Goal: Task Accomplishment & Management: Use online tool/utility

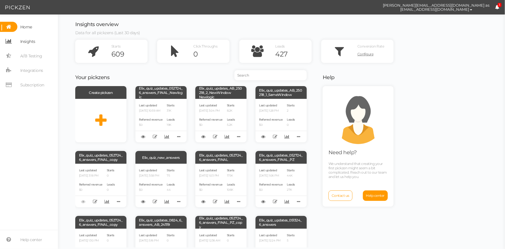
click at [33, 45] on span "Insights" at bounding box center [27, 41] width 15 height 9
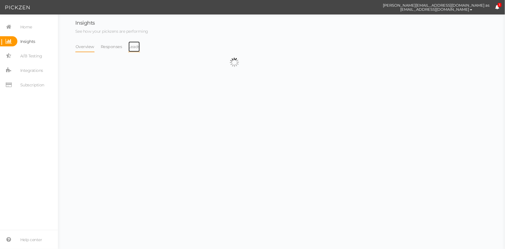
select select "13533"
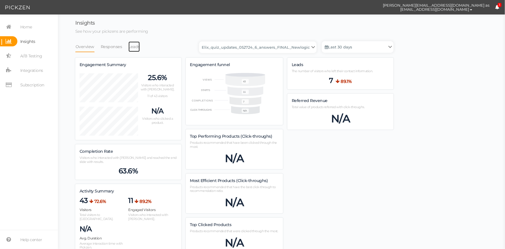
drag, startPoint x: 130, startPoint y: 47, endPoint x: 150, endPoint y: 49, distance: 19.8
click at [130, 47] on link "Leads" at bounding box center [134, 46] width 12 height 11
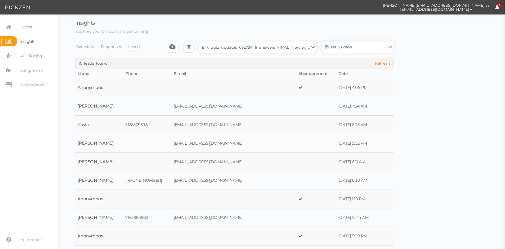
click at [211, 49] on select "Backup_2020010 backup_20200106 Elix Quiz PopUp Elix_quiz Elix_quiz [OLD] Elix_q…" at bounding box center [258, 47] width 118 height 12
select select "4896"
click at [201, 41] on select "Backup_2020010 backup_20200106 Elix Quiz PopUp Elix_quiz Elix_quiz [OLD] Elix_q…" at bounding box center [258, 47] width 118 height 12
select select "4896"
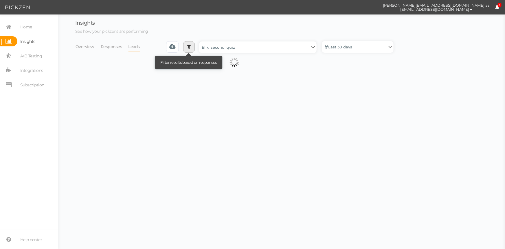
click at [191, 46] on icon at bounding box center [189, 47] width 5 height 6
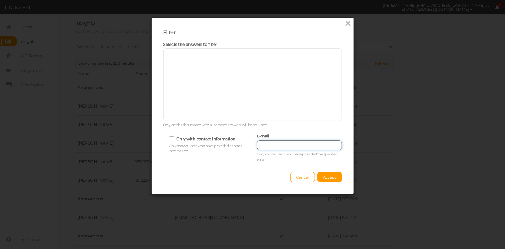
click at [278, 144] on input "text" at bounding box center [299, 145] width 85 height 10
paste input "[EMAIL_ADDRESS][DOMAIN_NAME]"
type input "[EMAIL_ADDRESS][DOMAIN_NAME]"
click at [328, 176] on span "Accept" at bounding box center [329, 177] width 13 height 5
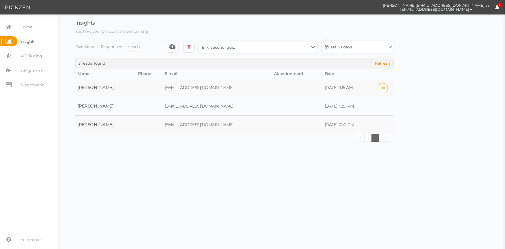
click at [275, 87] on td at bounding box center [297, 87] width 51 height 19
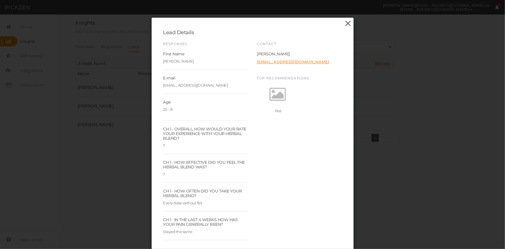
click at [350, 25] on icon at bounding box center [348, 23] width 8 height 9
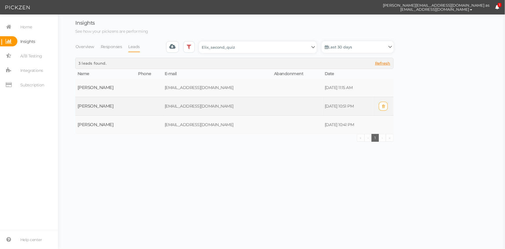
click at [272, 106] on td at bounding box center [297, 106] width 51 height 19
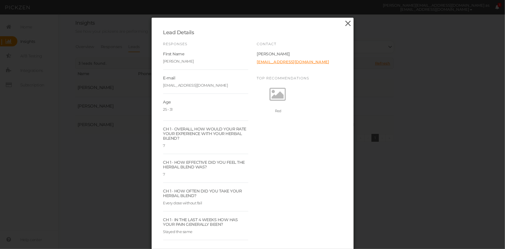
click at [344, 26] on icon at bounding box center [348, 23] width 8 height 9
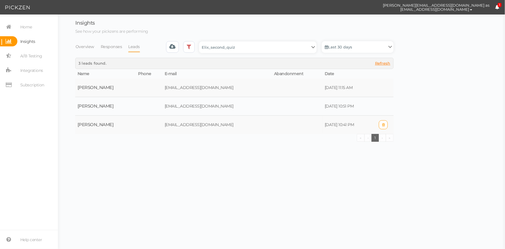
click at [294, 122] on td at bounding box center [297, 124] width 51 height 19
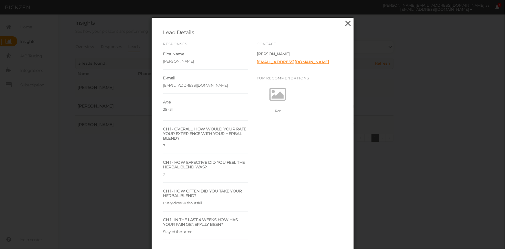
click at [344, 26] on icon at bounding box center [348, 23] width 8 height 9
